Goal: Find specific page/section: Find specific page/section

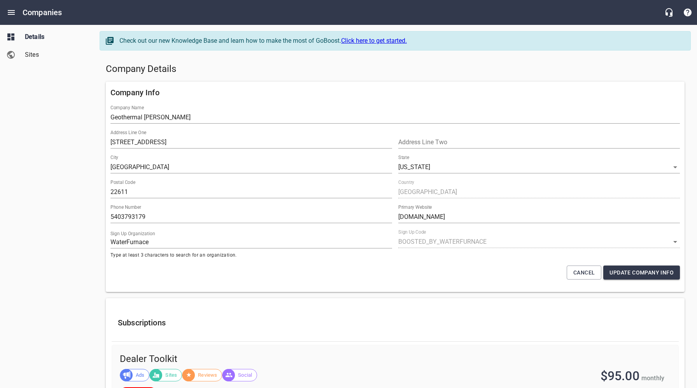
select select "[US_STATE]"
select select "5"
click at [305, 72] on h5 "Company Details" at bounding box center [395, 69] width 579 height 12
click at [14, 13] on icon "Open drawer" at bounding box center [11, 12] width 9 height 9
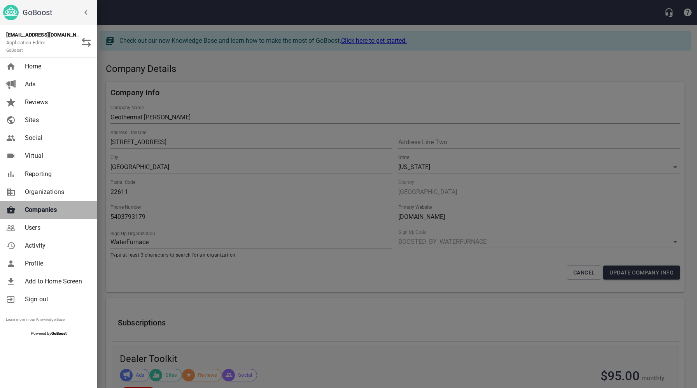
click at [39, 212] on span "Companies" at bounding box center [56, 209] width 63 height 9
